Goal: Task Accomplishment & Management: Manage account settings

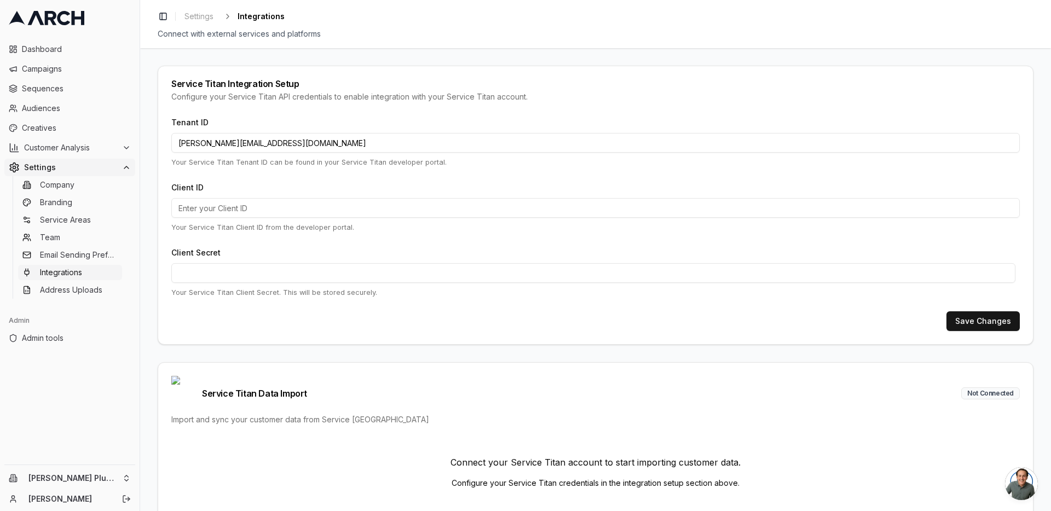
click at [313, 145] on input "jimmy@getarch.com" at bounding box center [595, 143] width 849 height 20
paste input "372608904"
type input "372608904"
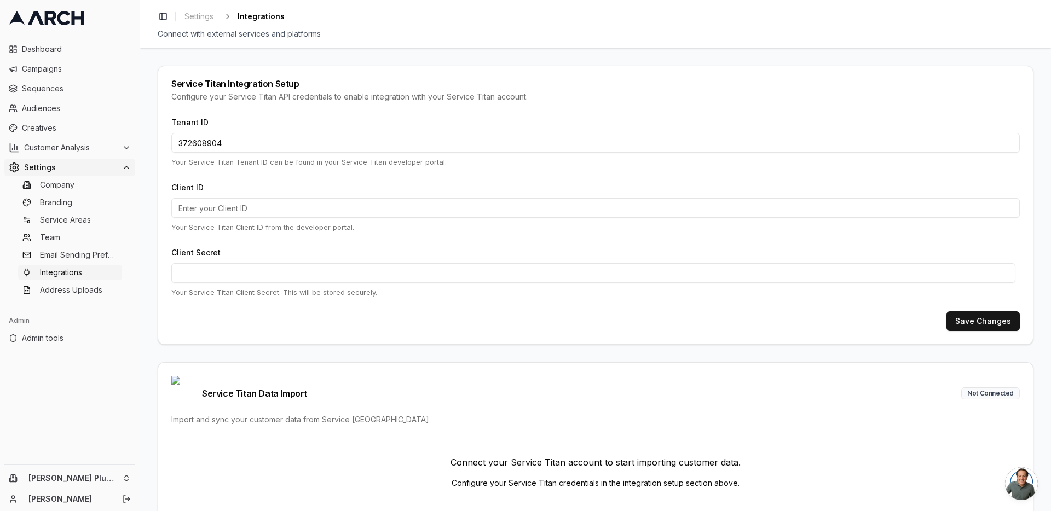
click at [247, 208] on input "Client ID" at bounding box center [595, 208] width 849 height 20
paste input "cid.6ai88pk6vanemj5xkmxxy81dj"
type input "cid.6ai88pk6vanemj5xkmxxy81dj"
click at [1003, 321] on button "Save Changes" at bounding box center [983, 322] width 73 height 20
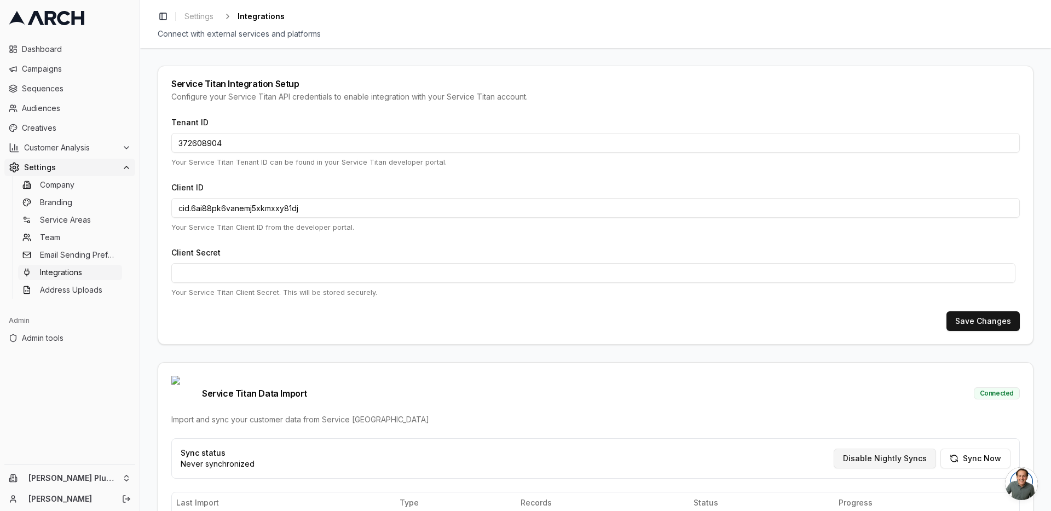
click at [890, 449] on button "Disable Nightly Syncs" at bounding box center [885, 459] width 102 height 20
click at [107, 487] on div "[PERSON_NAME] Plumbing Heating and Cooling [PERSON_NAME]" at bounding box center [70, 488] width 140 height 46
click at [108, 484] on html "Dashboard Campaigns Sequences Audiences Creatives Customer Analysis Settings Co…" at bounding box center [525, 255] width 1051 height 511
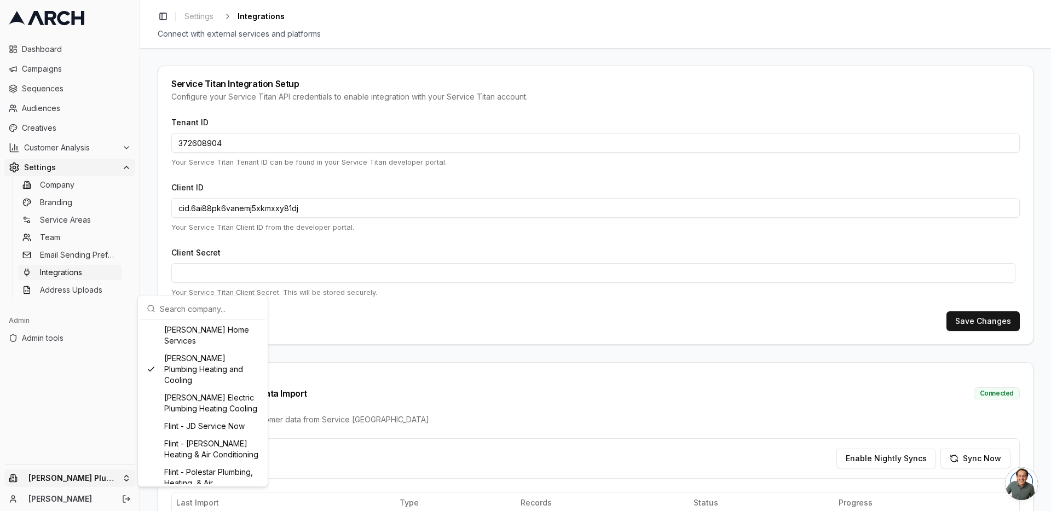
scroll to position [394, 0]
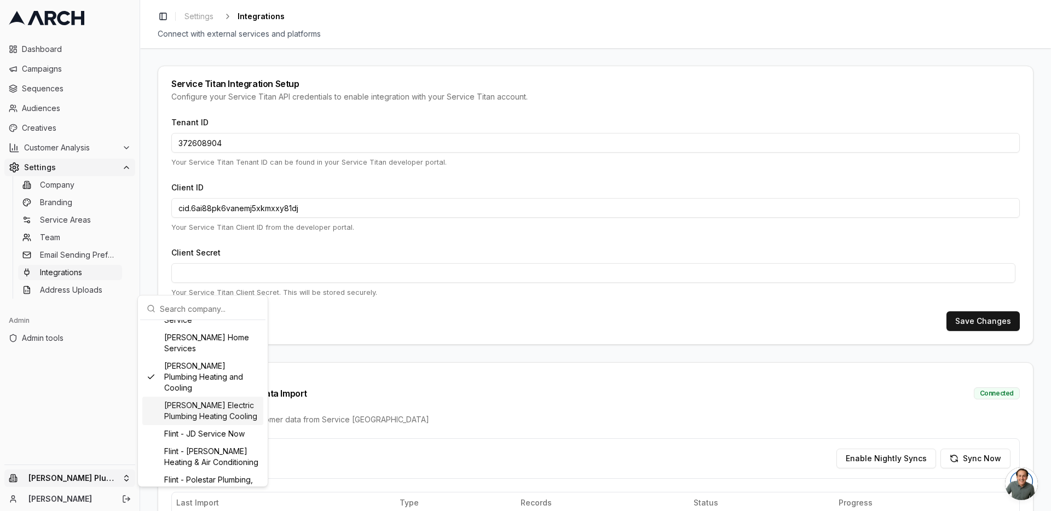
click at [211, 420] on div "[PERSON_NAME] Electric Plumbing Heating Cooling" at bounding box center [202, 411] width 121 height 28
